Goal: Information Seeking & Learning: Compare options

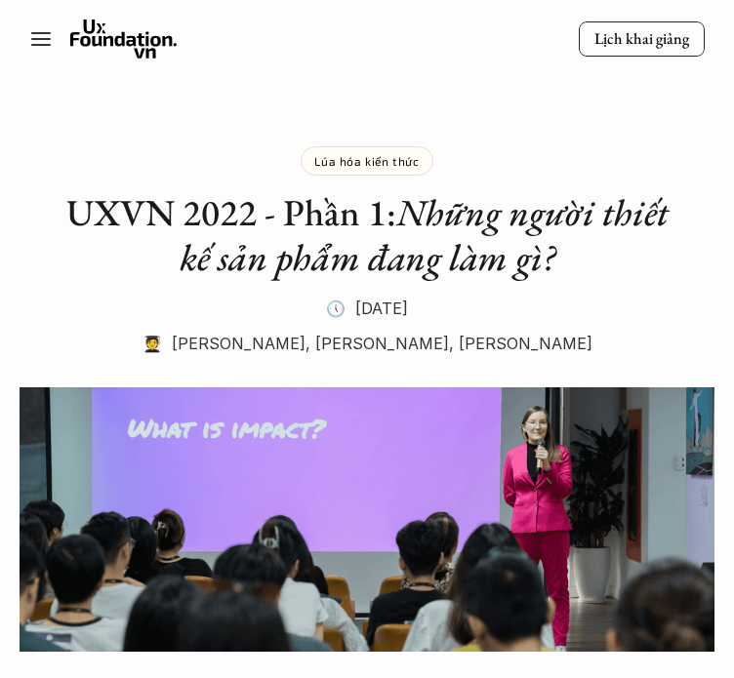
click at [102, 33] on icon at bounding box center [123, 39] width 107 height 39
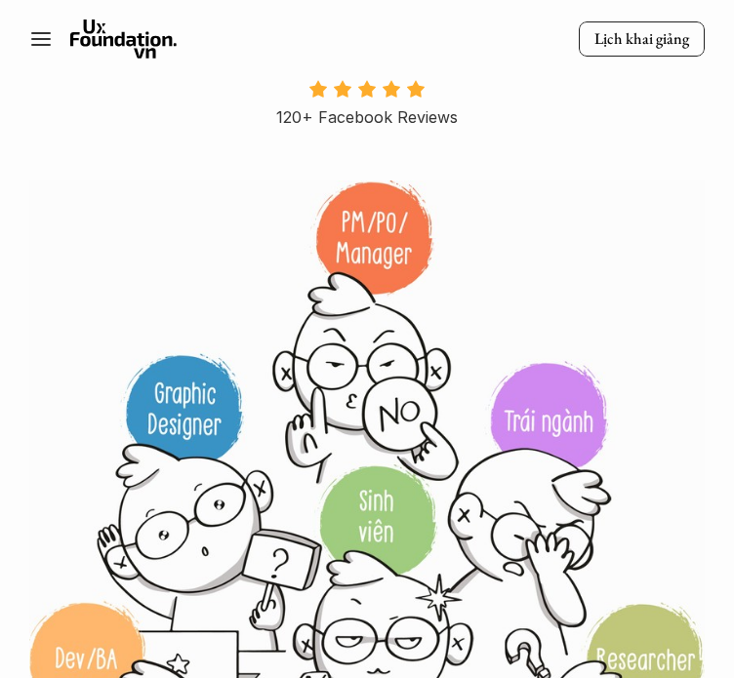
scroll to position [8, 0]
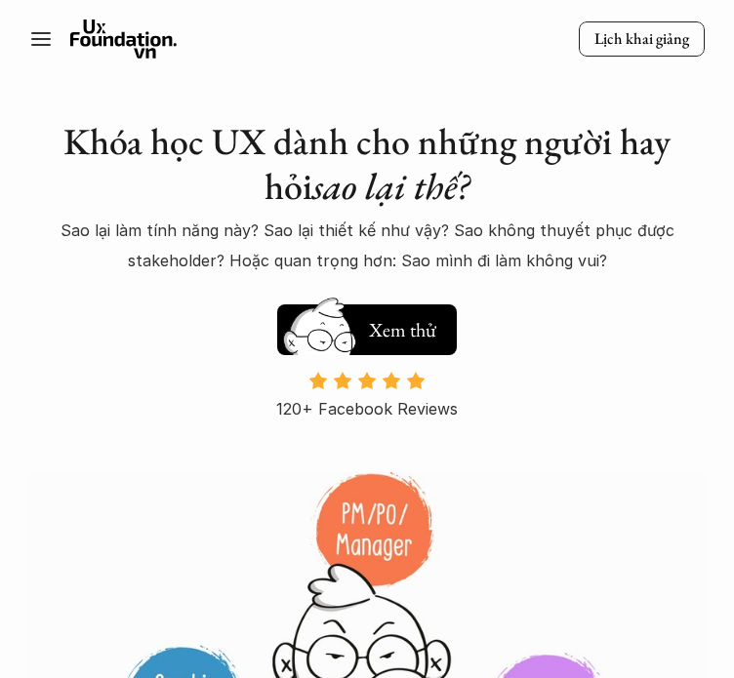
click at [41, 39] on line at bounding box center [41, 39] width 18 height 0
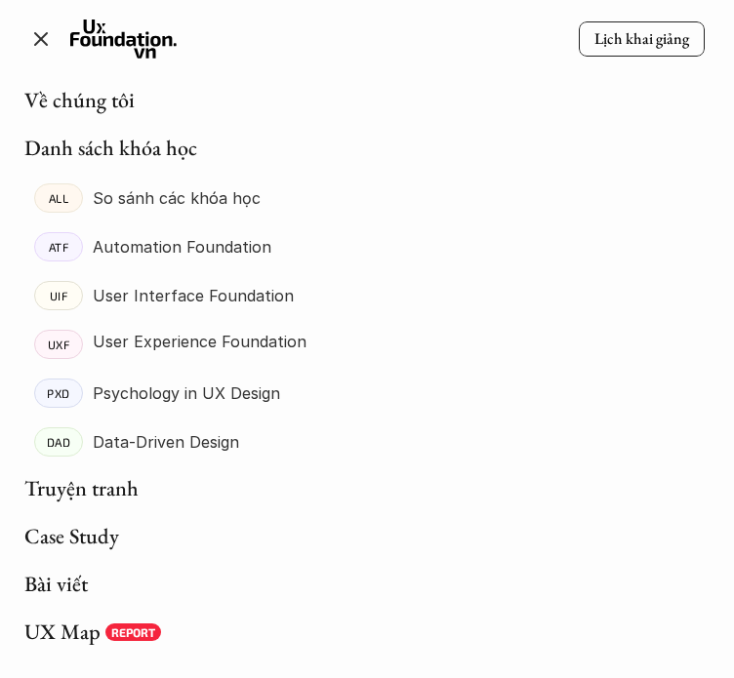
scroll to position [180, 0]
click at [75, 634] on link "UX Map" at bounding box center [62, 632] width 76 height 28
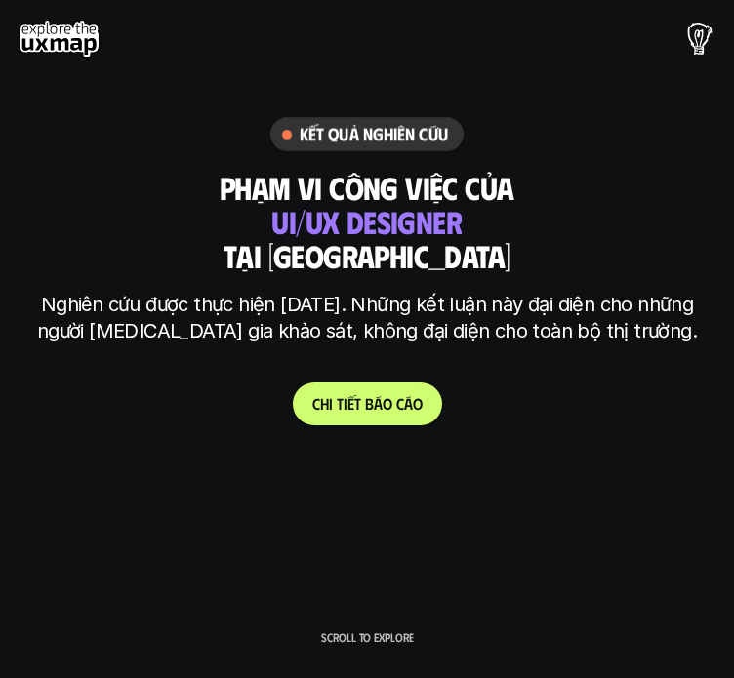
click at [59, 22] on use at bounding box center [60, 38] width 80 height 37
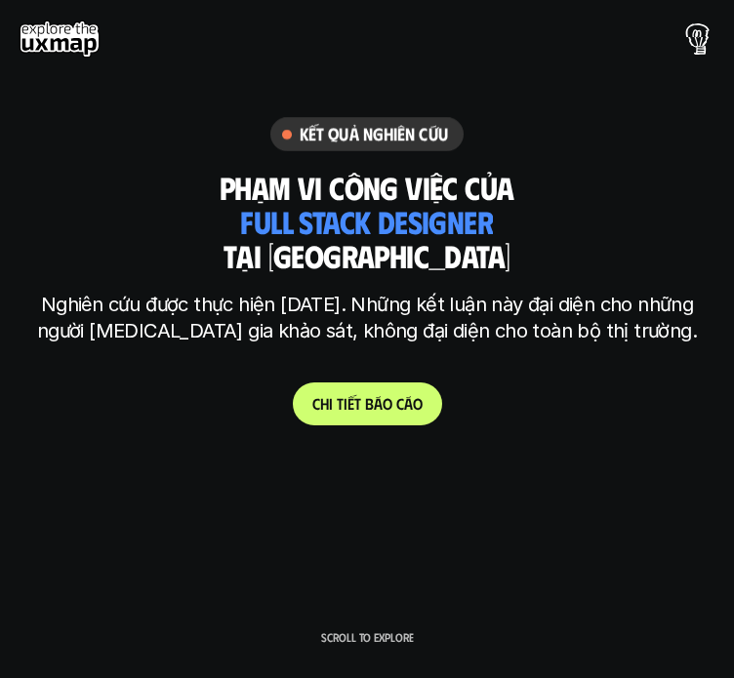
scroll to position [180, 0]
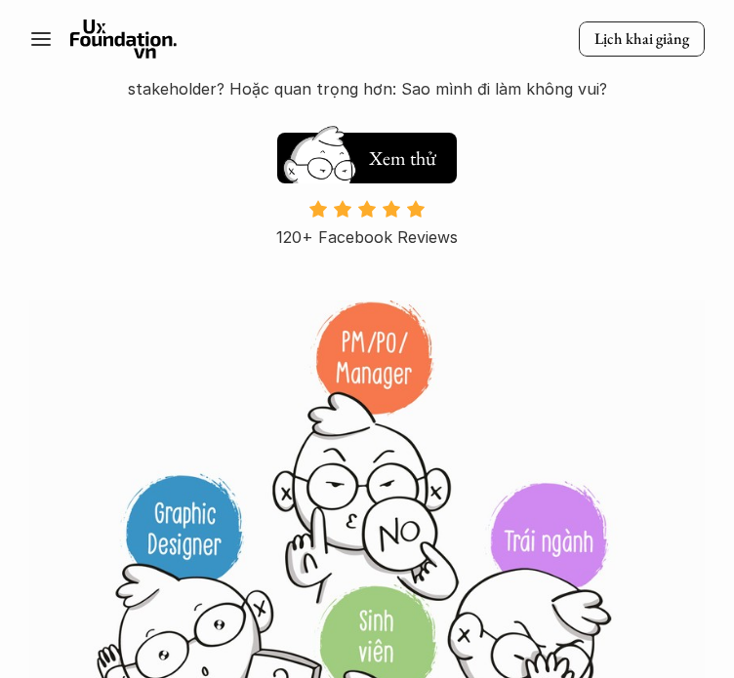
click at [43, 39] on line at bounding box center [41, 39] width 18 height 0
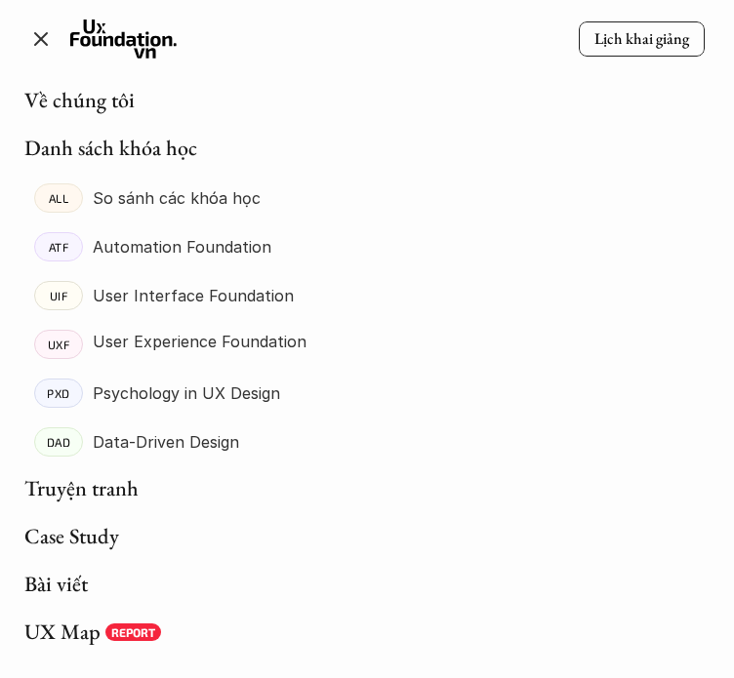
click at [151, 202] on p "So sánh các khóa học" at bounding box center [177, 197] width 168 height 29
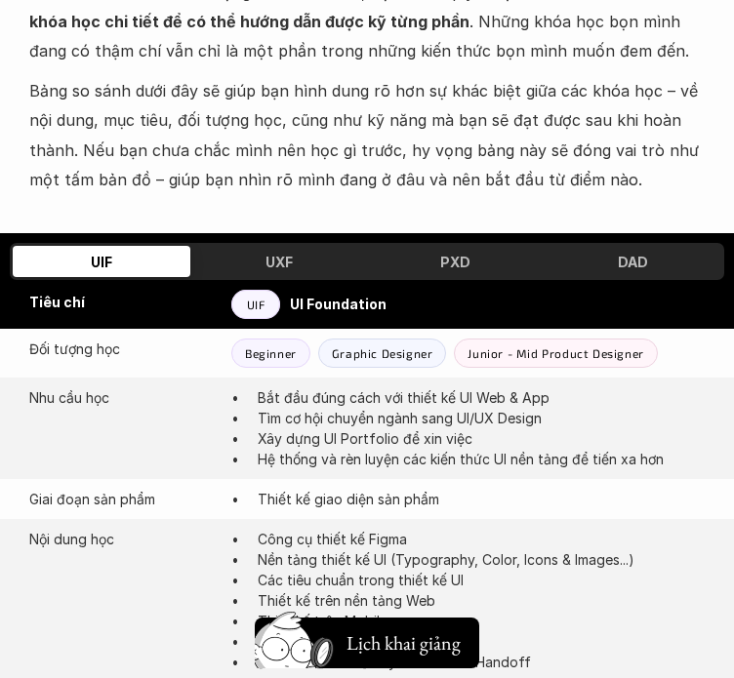
scroll to position [694, 0]
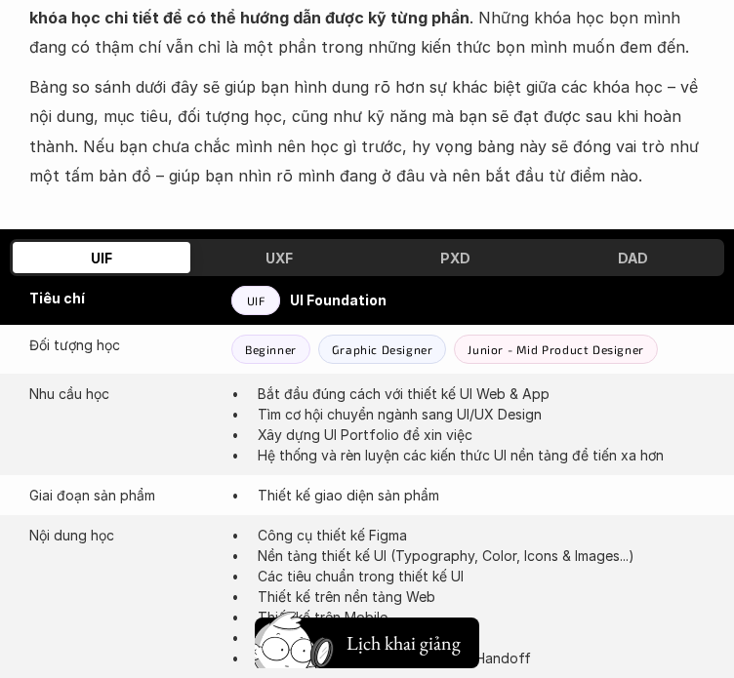
click at [281, 261] on h3 "UXF" at bounding box center [278, 258] width 27 height 17
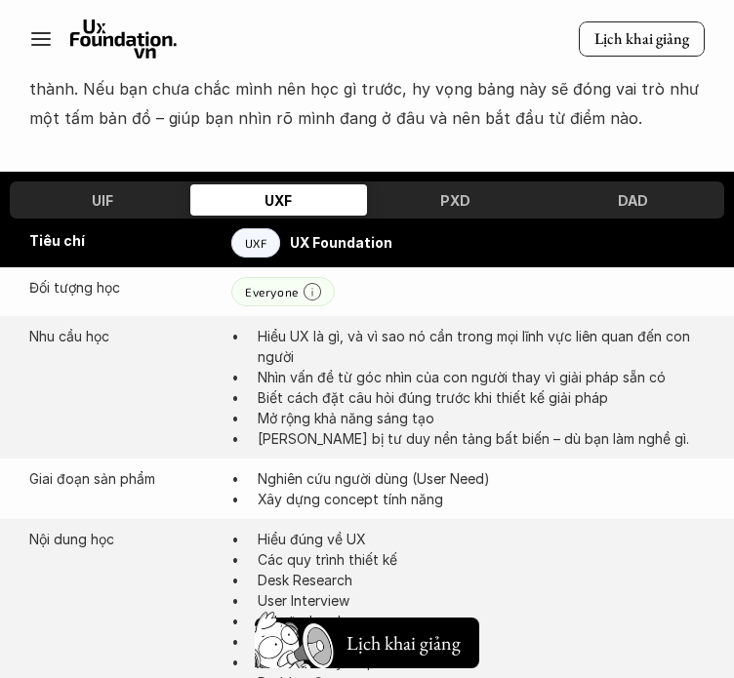
scroll to position [750, 0]
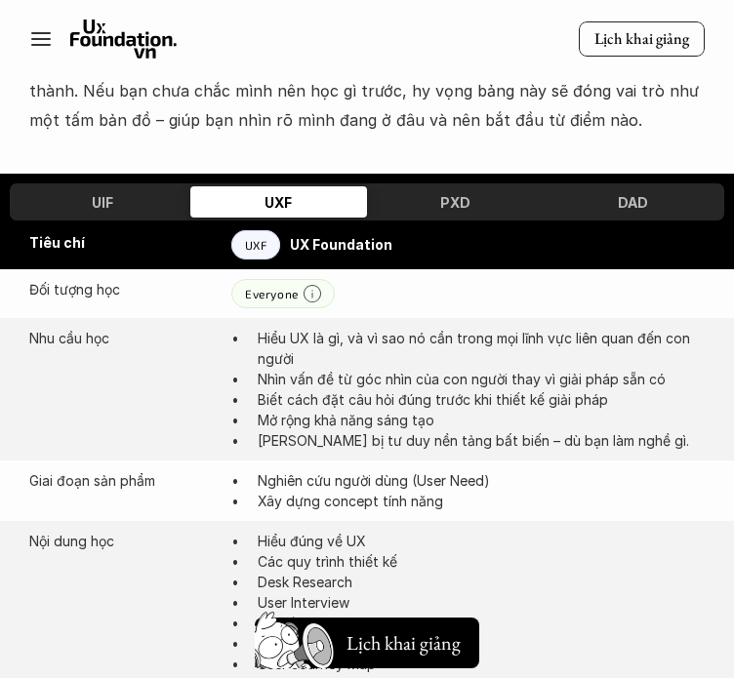
click at [434, 202] on div "PXD" at bounding box center [456, 201] width 178 height 31
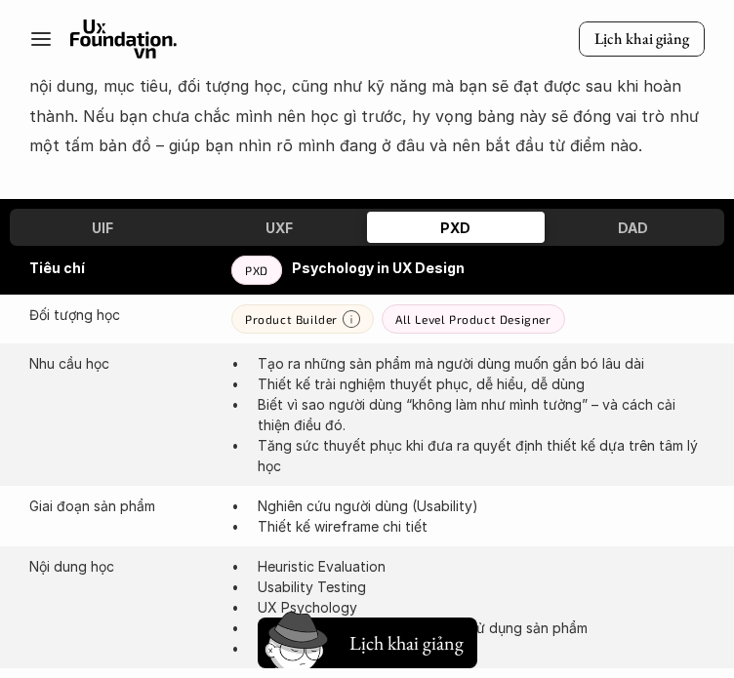
scroll to position [721, 0]
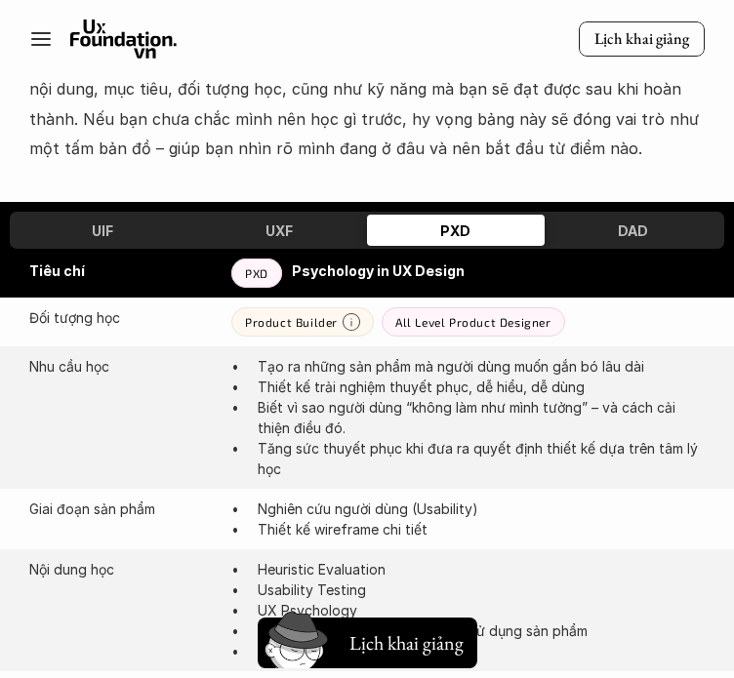
click at [606, 222] on div "DAD" at bounding box center [634, 230] width 178 height 31
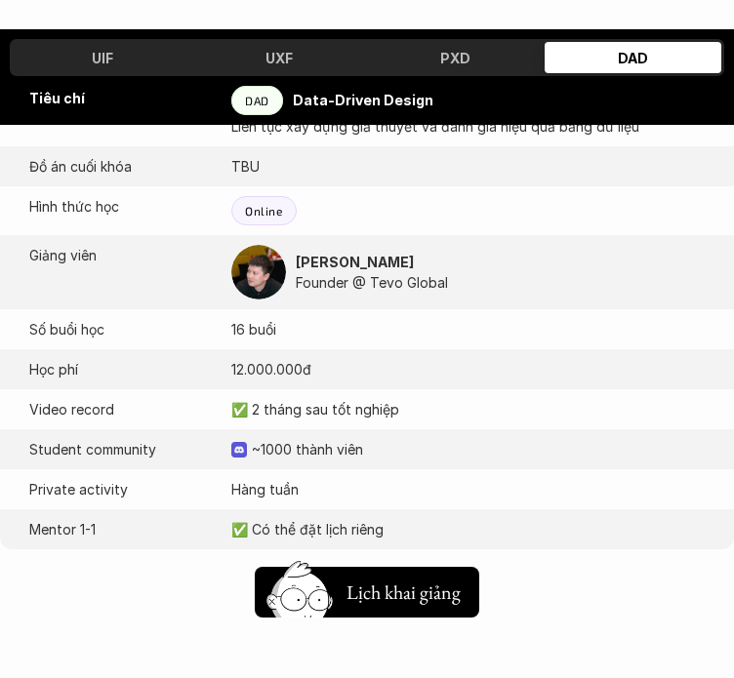
scroll to position [1394, 0]
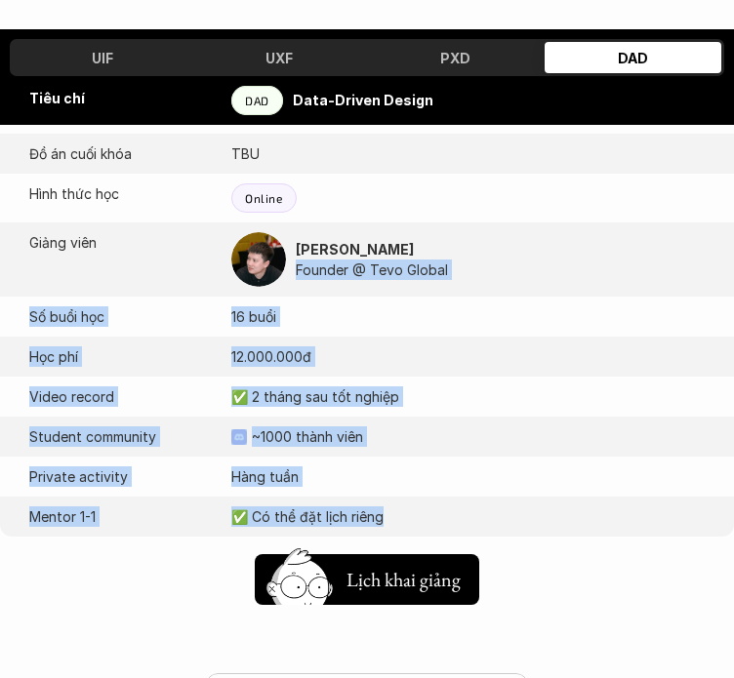
drag, startPoint x: 426, startPoint y: 531, endPoint x: 389, endPoint y: 242, distance: 291.1
click at [389, 242] on div "Giai đoạn sản phẩm Tối ưu sản phẩm liên tục Nội dung học Giả thuyết & câu hỏi v…" at bounding box center [367, 214] width 734 height 802
click at [472, 264] on p "Founder @ Tevo Global" at bounding box center [500, 270] width 409 height 20
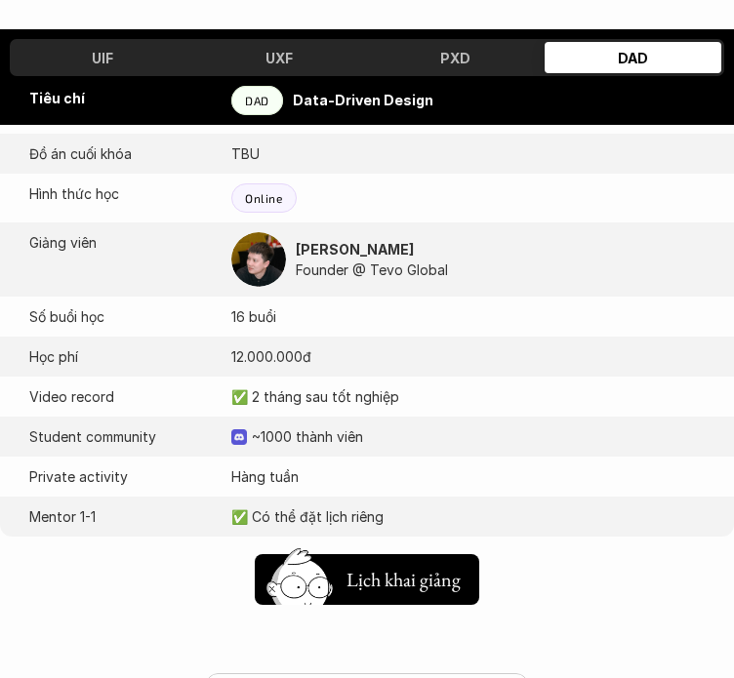
click at [465, 61] on h3 "PXD" at bounding box center [455, 58] width 30 height 17
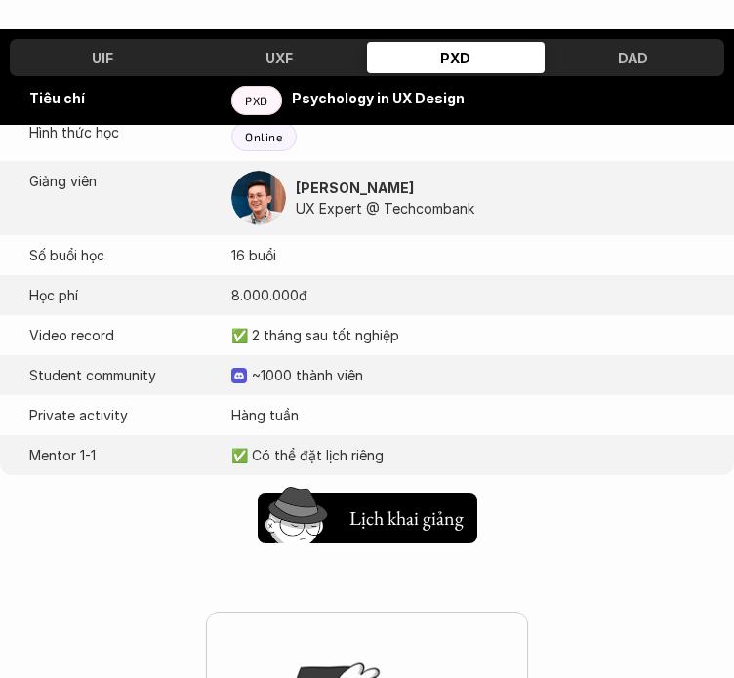
click at [293, 61] on div "UXF" at bounding box center [279, 57] width 178 height 31
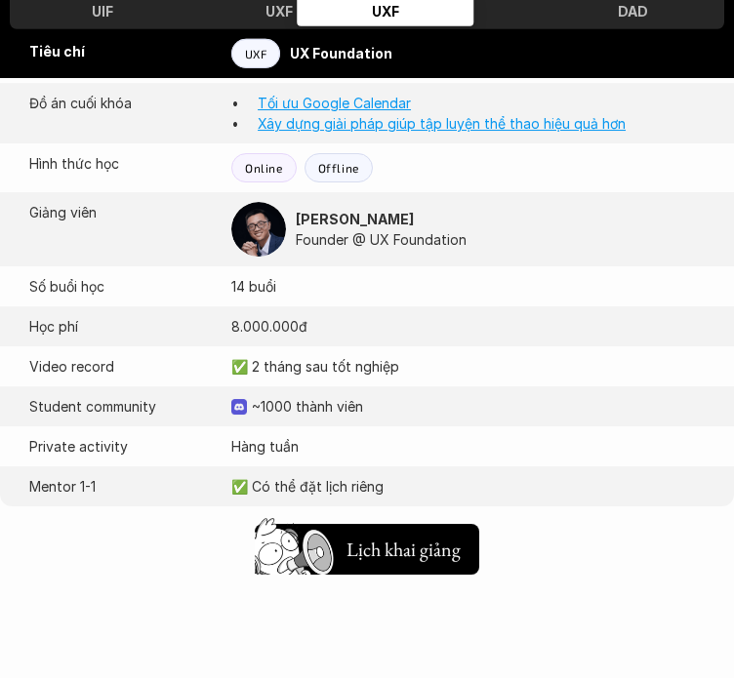
scroll to position [1500, 0]
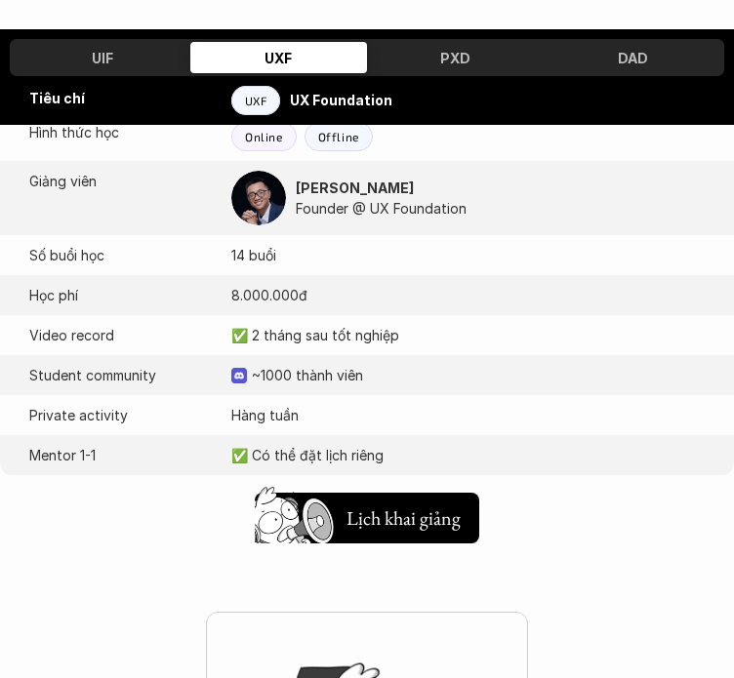
click at [113, 56] on div "UIF" at bounding box center [102, 57] width 178 height 31
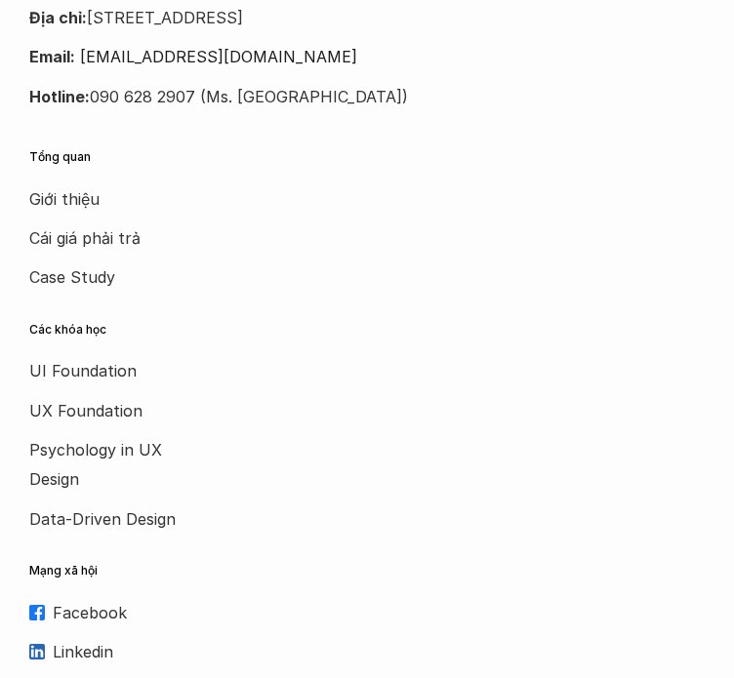
scroll to position [2975, 0]
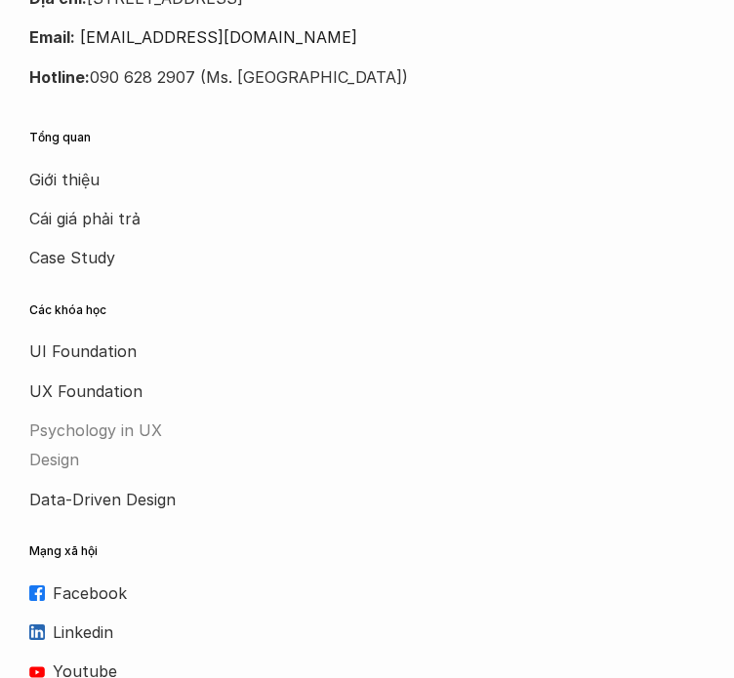
click at [135, 427] on p "Psychology in UX Design" at bounding box center [107, 446] width 156 height 60
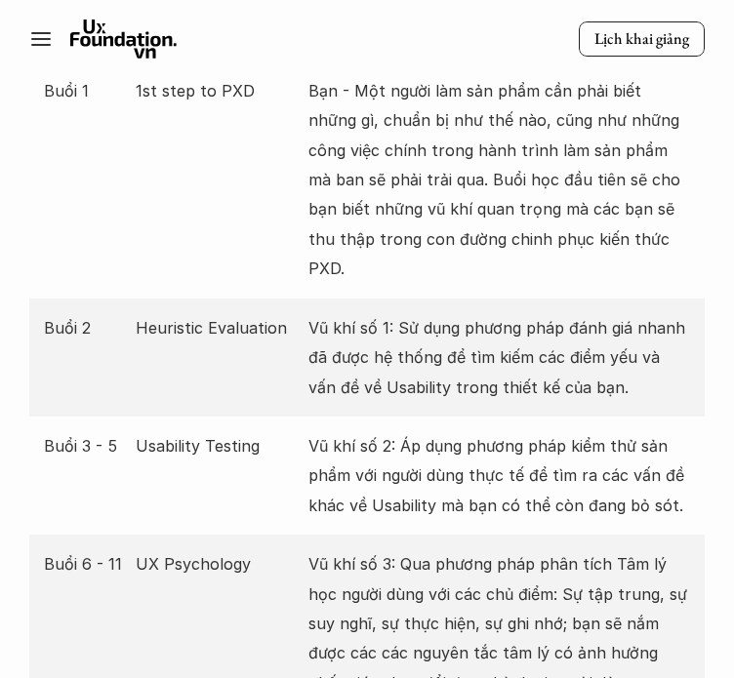
scroll to position [4476, 0]
